Goal: Check status: Check status

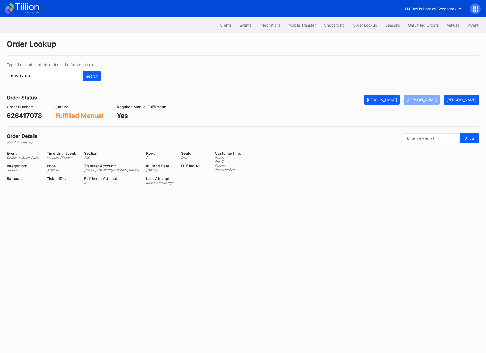
click at [52, 70] on div "Type the number of the order in the following field 626417078 Search" at bounding box center [54, 71] width 94 height 19
click at [52, 74] on input "626417078" at bounding box center [44, 76] width 75 height 10
paste input "wnl6t9g370r"
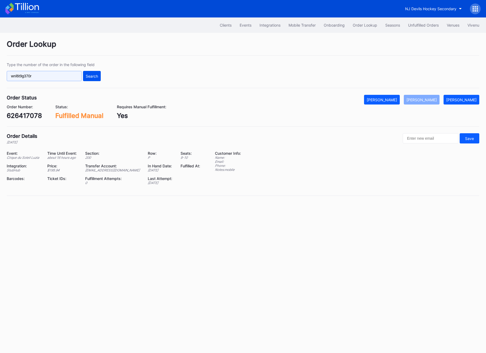
type input "wnl6t9g370r"
click at [88, 74] on div "Search" at bounding box center [92, 76] width 12 height 5
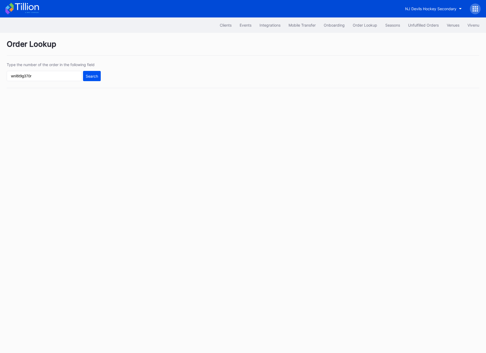
click at [93, 79] on button "Search" at bounding box center [92, 76] width 18 height 10
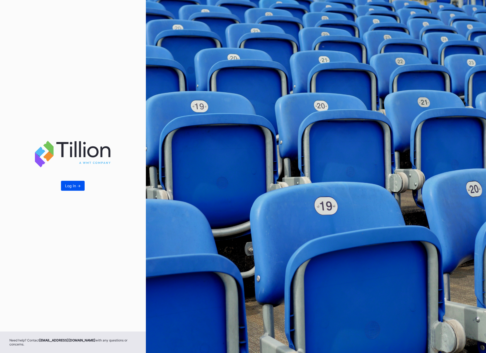
click at [71, 185] on button "Log In ->" at bounding box center [73, 186] width 24 height 10
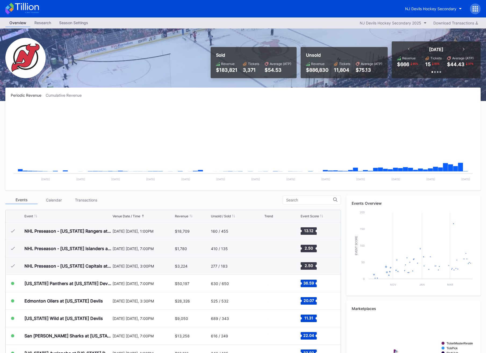
scroll to position [52, 0]
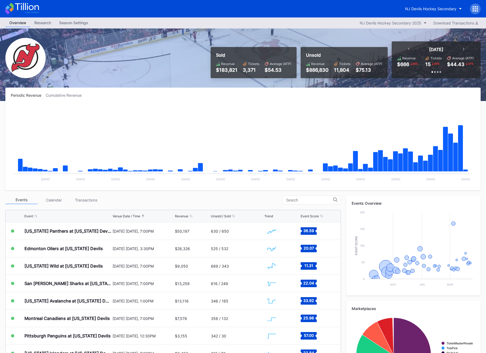
click at [476, 7] on icon at bounding box center [475, 8] width 5 height 5
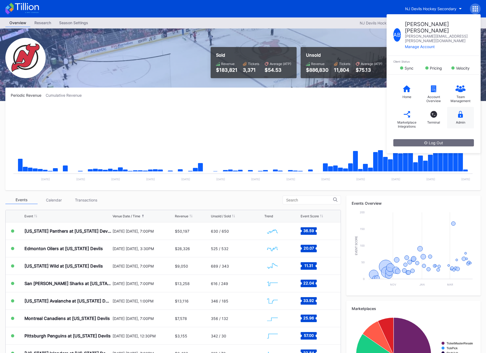
click at [457, 120] on div "Admin" at bounding box center [460, 122] width 9 height 4
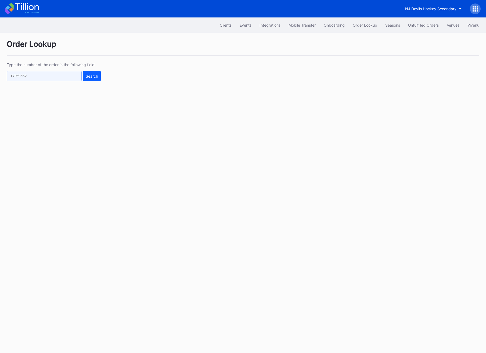
click at [20, 79] on input "text" at bounding box center [44, 76] width 75 height 10
paste input "wnl6t9g370r"
click at [89, 81] on button "Search" at bounding box center [92, 76] width 18 height 10
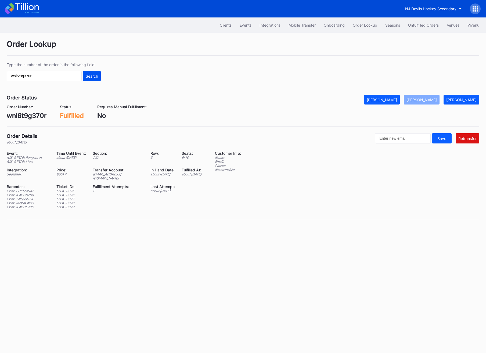
click at [89, 81] on button "Search" at bounding box center [92, 76] width 18 height 10
click at [36, 74] on input "wnl6t9g370r" at bounding box center [44, 76] width 75 height 10
paste input "76120214"
click at [99, 74] on button "Search" at bounding box center [92, 76] width 18 height 10
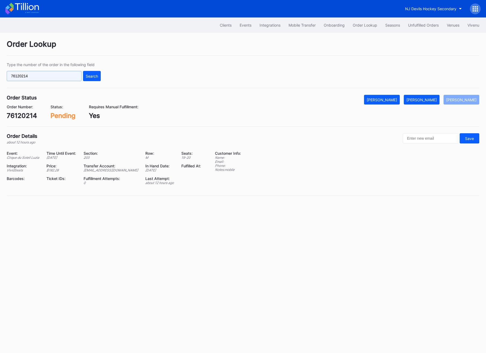
click at [51, 71] on input "76120214" at bounding box center [44, 76] width 75 height 10
click at [90, 78] on button "Search" at bounding box center [92, 76] width 18 height 10
click at [434, 99] on div "[PERSON_NAME]" at bounding box center [422, 100] width 30 height 5
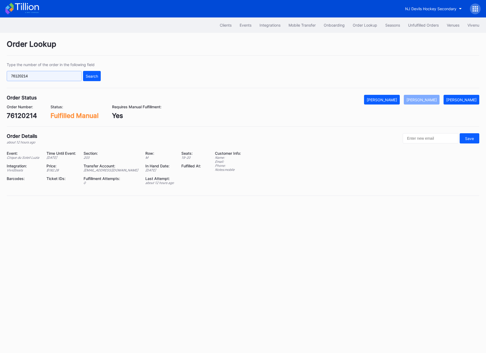
click at [46, 77] on input "76120214" at bounding box center [44, 76] width 75 height 10
paste input "626488299"
click at [97, 75] on div "Search" at bounding box center [92, 76] width 12 height 5
click at [74, 80] on input "626488299" at bounding box center [44, 76] width 75 height 10
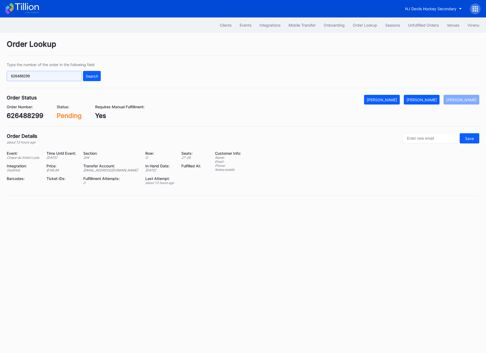
click at [74, 80] on input "626488299" at bounding box center [44, 76] width 75 height 10
click at [434, 103] on button "[PERSON_NAME]" at bounding box center [422, 100] width 36 height 10
click at [39, 76] on input "626488299" at bounding box center [44, 76] width 75 height 10
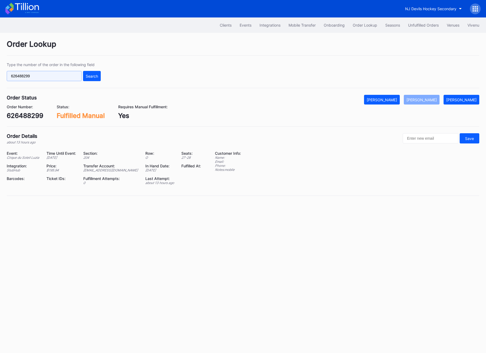
paste input "7617"
click at [92, 76] on div "Search" at bounding box center [92, 76] width 12 height 5
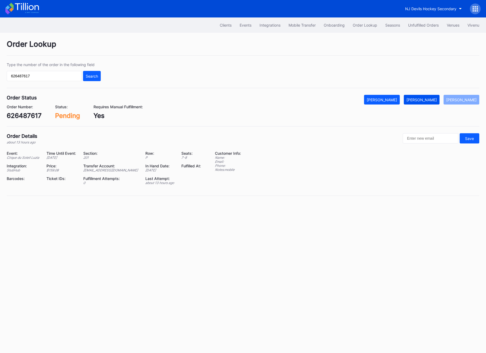
click at [424, 102] on button "[PERSON_NAME]" at bounding box center [422, 100] width 36 height 10
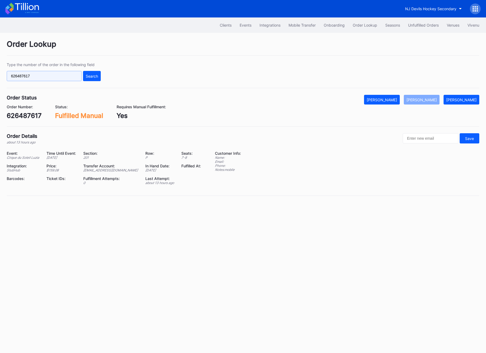
click at [56, 79] on input "626487617" at bounding box center [44, 76] width 75 height 10
paste input "76122826"
click at [96, 79] on button "Search" at bounding box center [92, 76] width 18 height 10
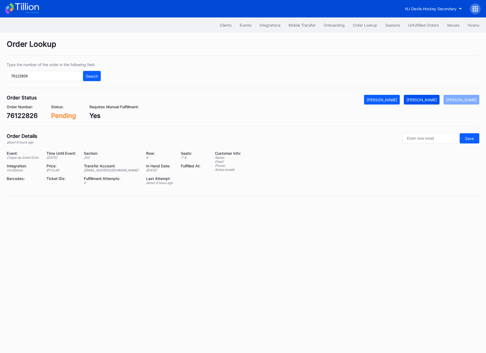
click at [430, 103] on button "[PERSON_NAME]" at bounding box center [422, 100] width 36 height 10
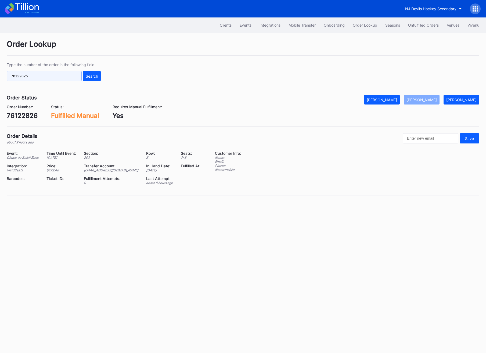
click at [58, 74] on input "76122826" at bounding box center [44, 76] width 75 height 10
paste input "vnk6tqn92x3"
click at [105, 73] on div "Type the number of the order in the following field vnk6tqn92x3 Search" at bounding box center [243, 75] width 473 height 26
click at [94, 78] on div "Search" at bounding box center [92, 76] width 12 height 5
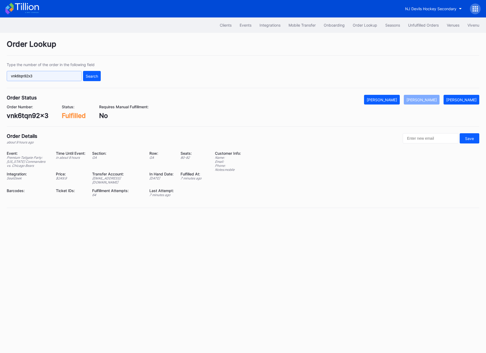
click at [62, 76] on input "vnk6tqn92x3" at bounding box center [44, 76] width 75 height 10
paste input "n360tq2v1p6"
type input "n360tq2v1p6"
click at [86, 76] on div "Search" at bounding box center [92, 76] width 12 height 5
